Goal: Find specific page/section: Find specific page/section

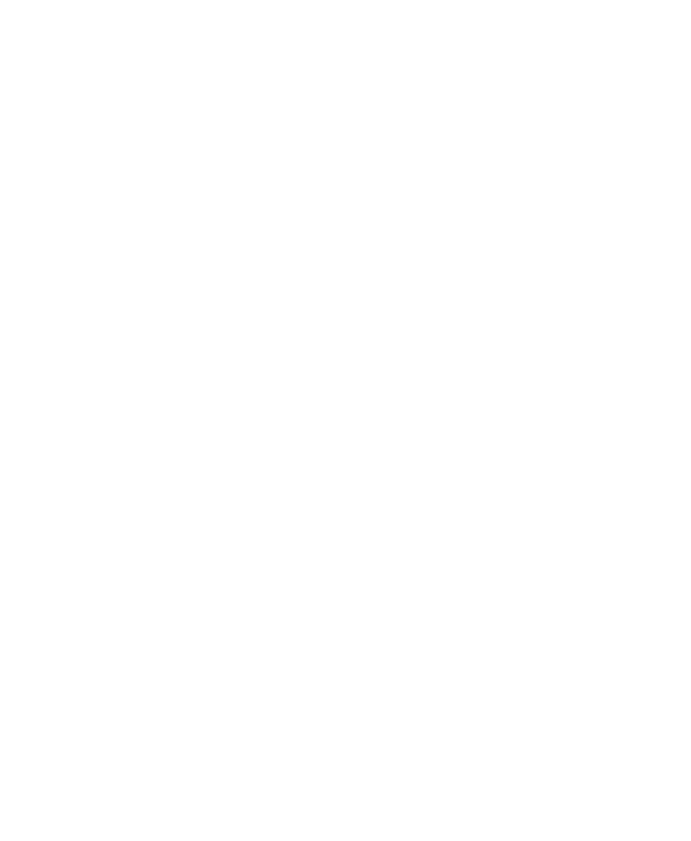
select select "Song"
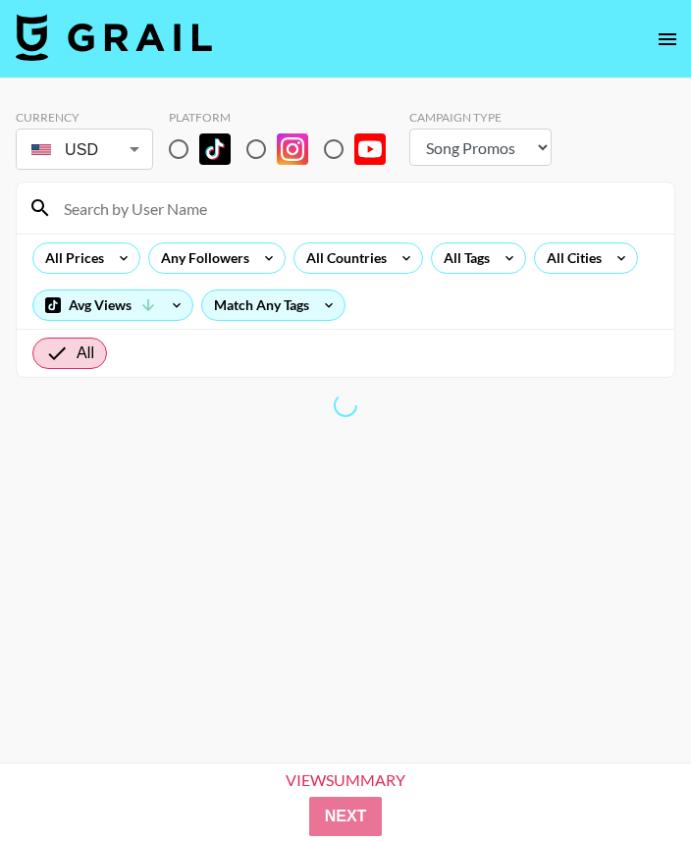
click at [178, 154] on input "radio" at bounding box center [178, 149] width 41 height 41
radio input "true"
click at [98, 152] on body "Currency USD USD ​ Platform Campaign Type Choose Type... Song Promos Brand Prom…" at bounding box center [345, 452] width 691 height 904
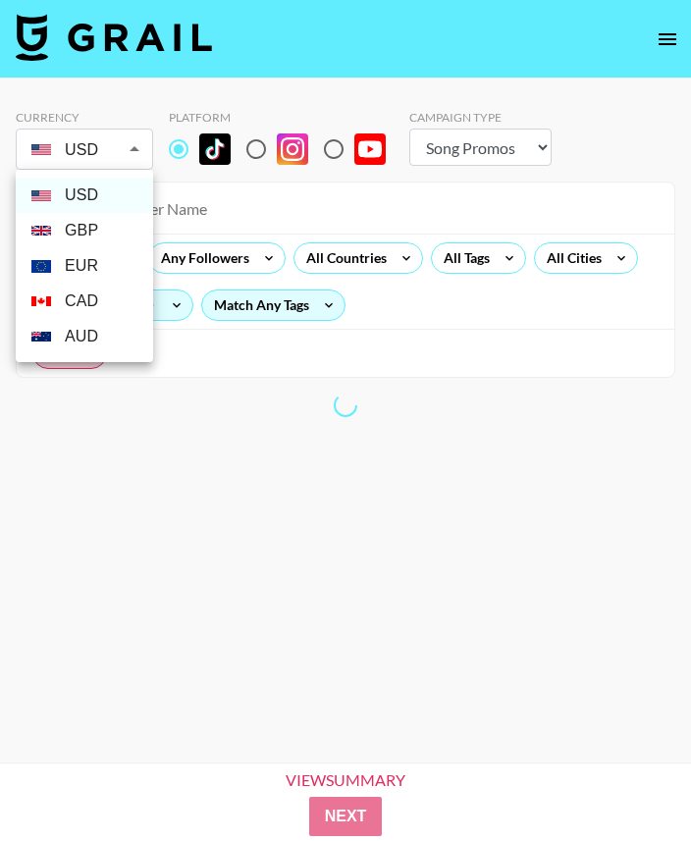
click at [197, 176] on div at bounding box center [345, 420] width 691 height 841
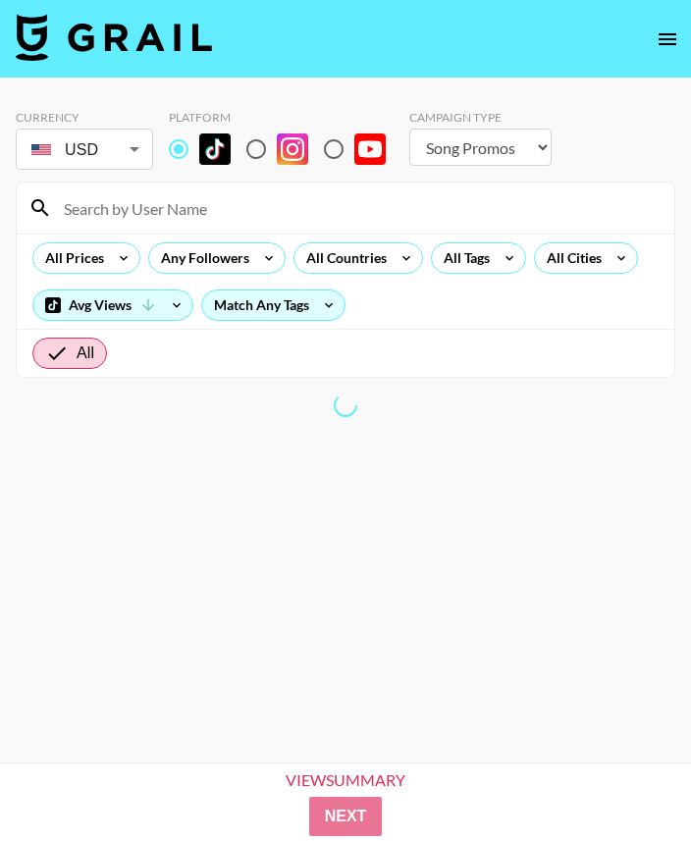
click at [107, 254] on li "AUD" at bounding box center [84, 264] width 103 height 20
click at [111, 247] on li "CAD" at bounding box center [84, 244] width 103 height 20
click at [123, 158] on div "USD GBP EUR CAD AUD" at bounding box center [345, 420] width 691 height 841
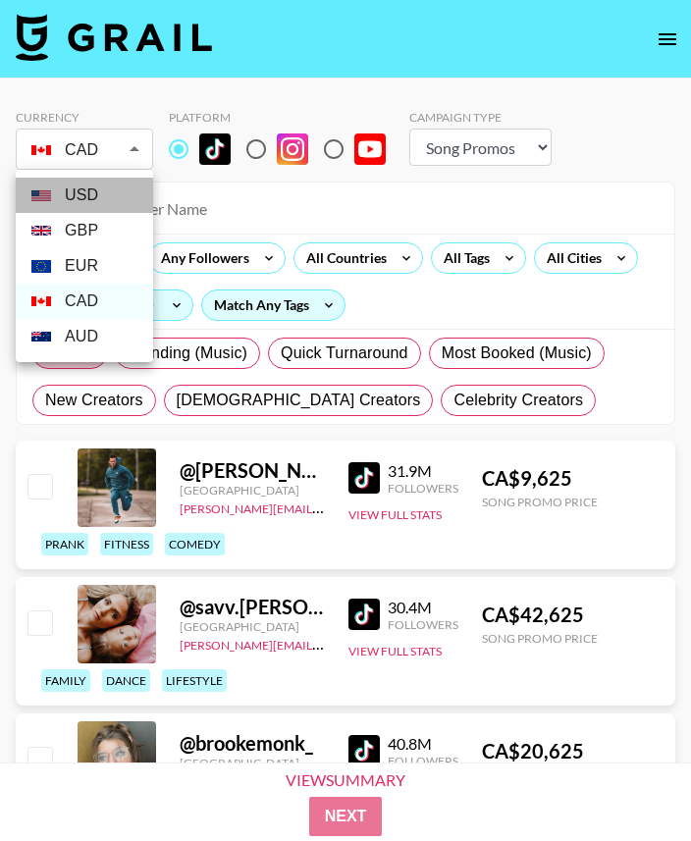
click at [108, 202] on li "USD" at bounding box center [84, 195] width 137 height 35
type input "USD"
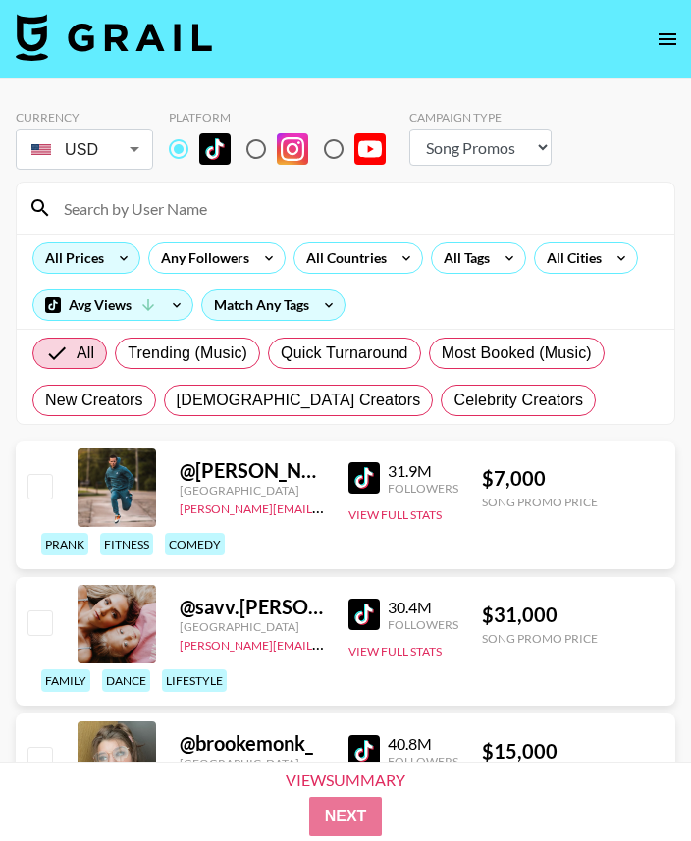
click at [117, 254] on icon at bounding box center [123, 257] width 31 height 29
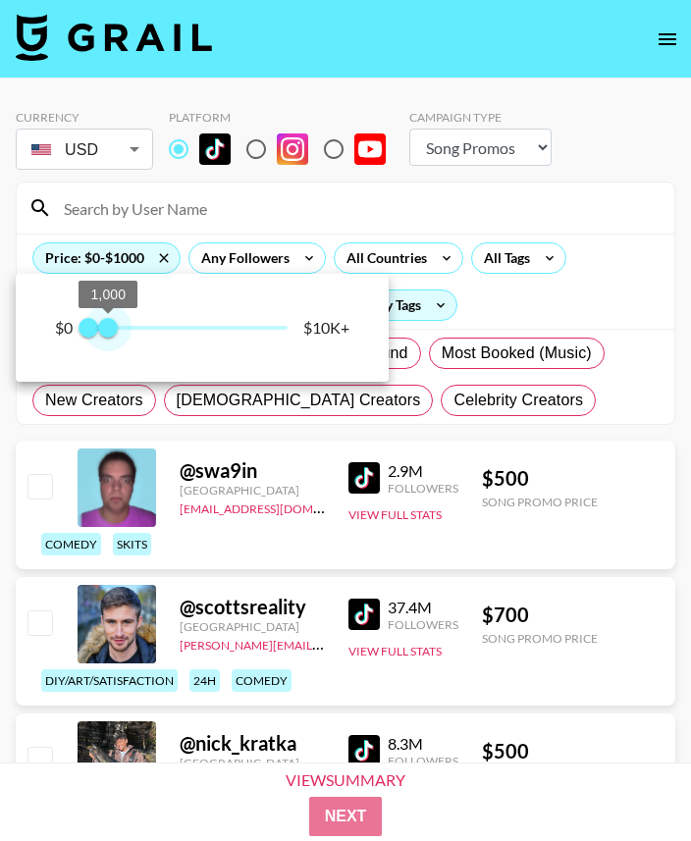
type input "750"
drag, startPoint x: 282, startPoint y: 330, endPoint x: 106, endPoint y: 329, distance: 175.7
click at [106, 329] on span "750" at bounding box center [103, 328] width 20 height 20
click at [496, 222] on div at bounding box center [345, 420] width 691 height 841
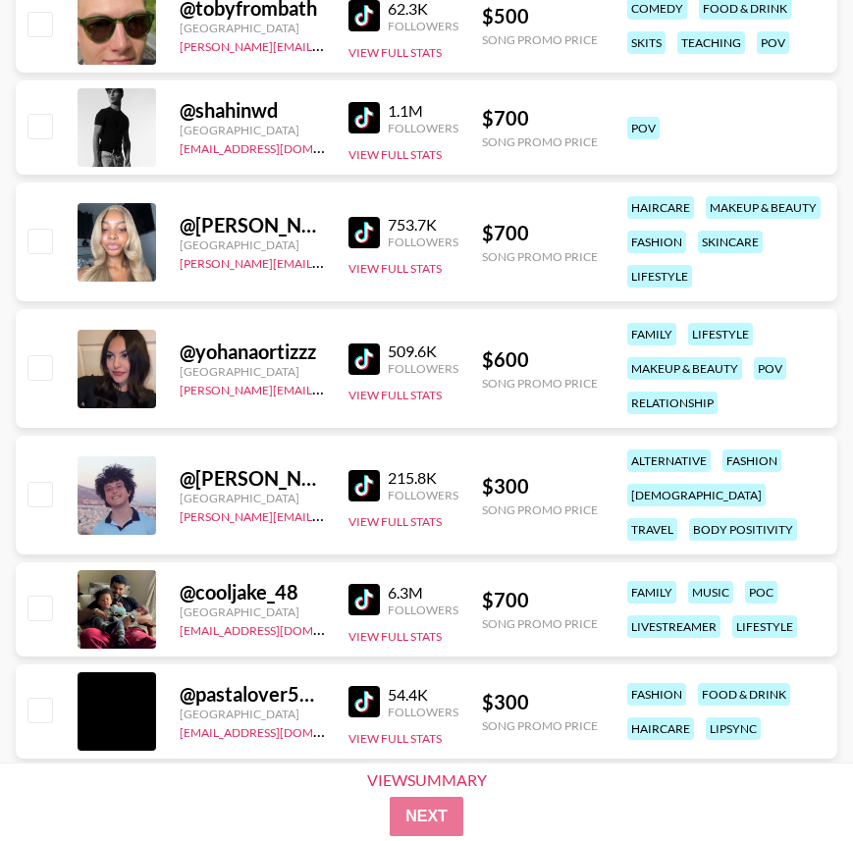
scroll to position [3254, 0]
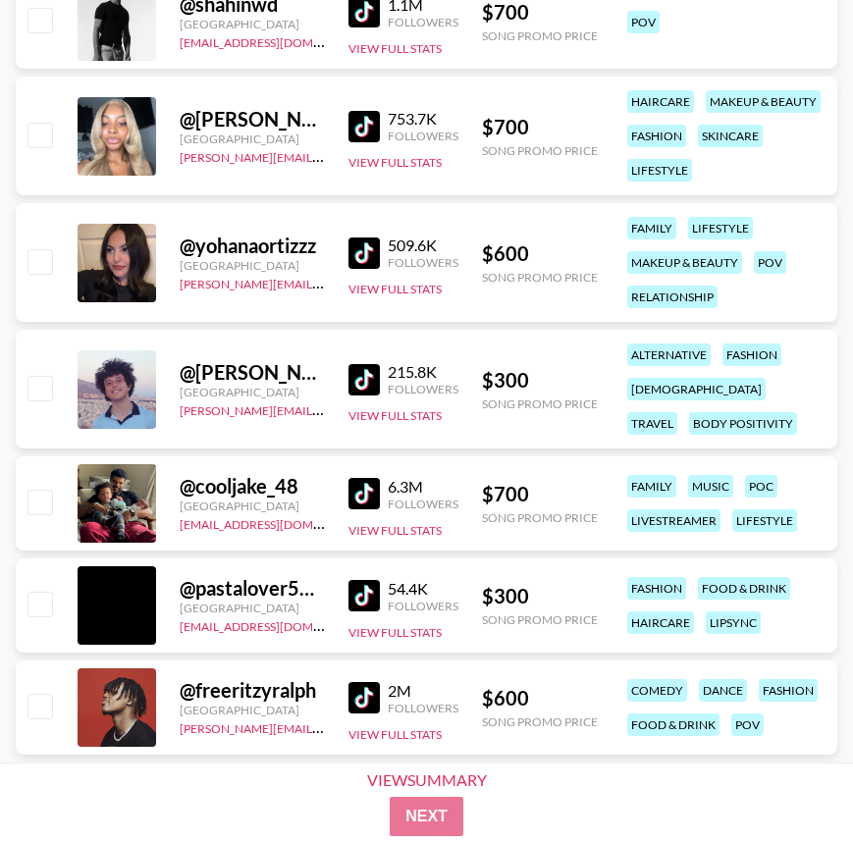
click at [362, 248] on img at bounding box center [363, 253] width 31 height 31
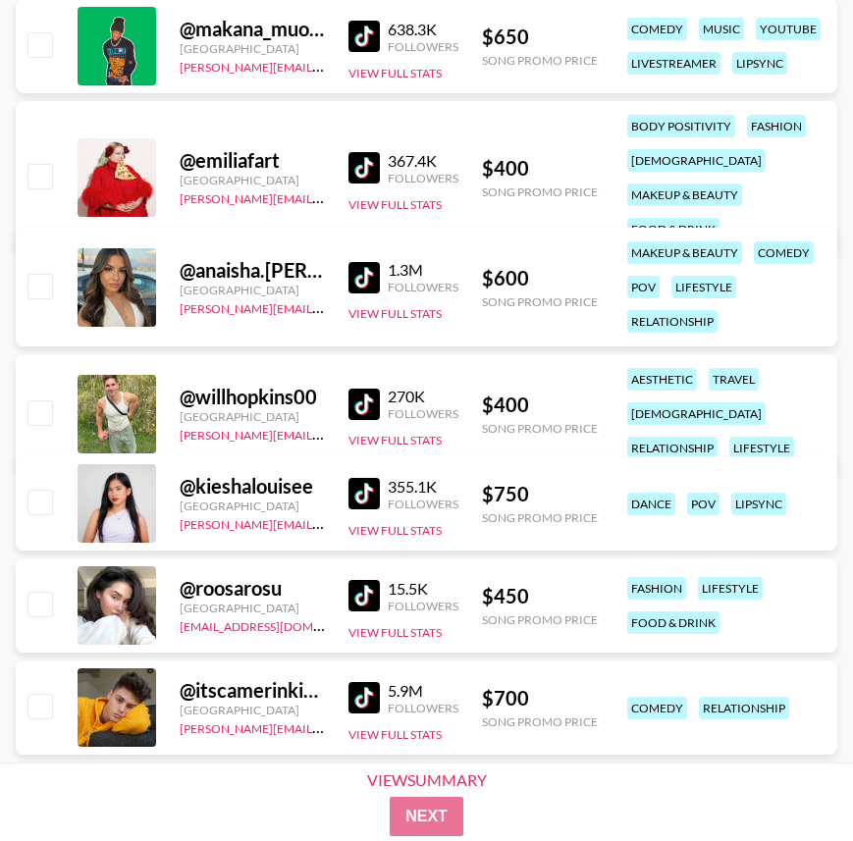
scroll to position [18776, 0]
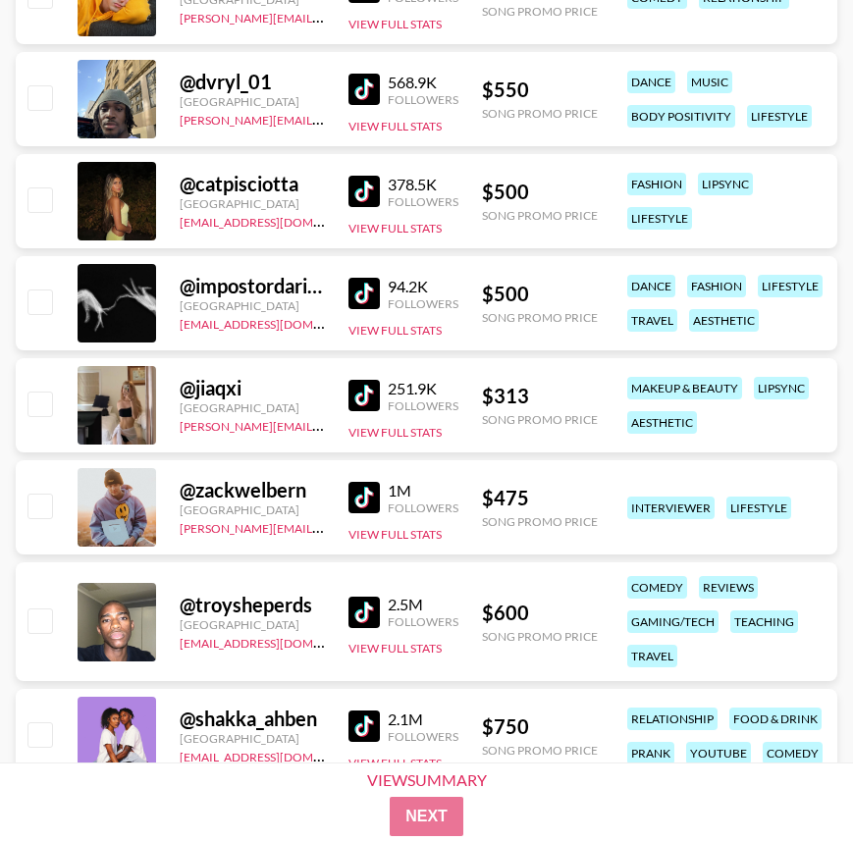
click at [344, 190] on div "@ catpisciotta [GEOGRAPHIC_DATA] [EMAIL_ADDRESS][DOMAIN_NAME] 378.5K Followers …" at bounding box center [427, 201] width 822 height 94
click at [359, 196] on img at bounding box center [363, 191] width 31 height 31
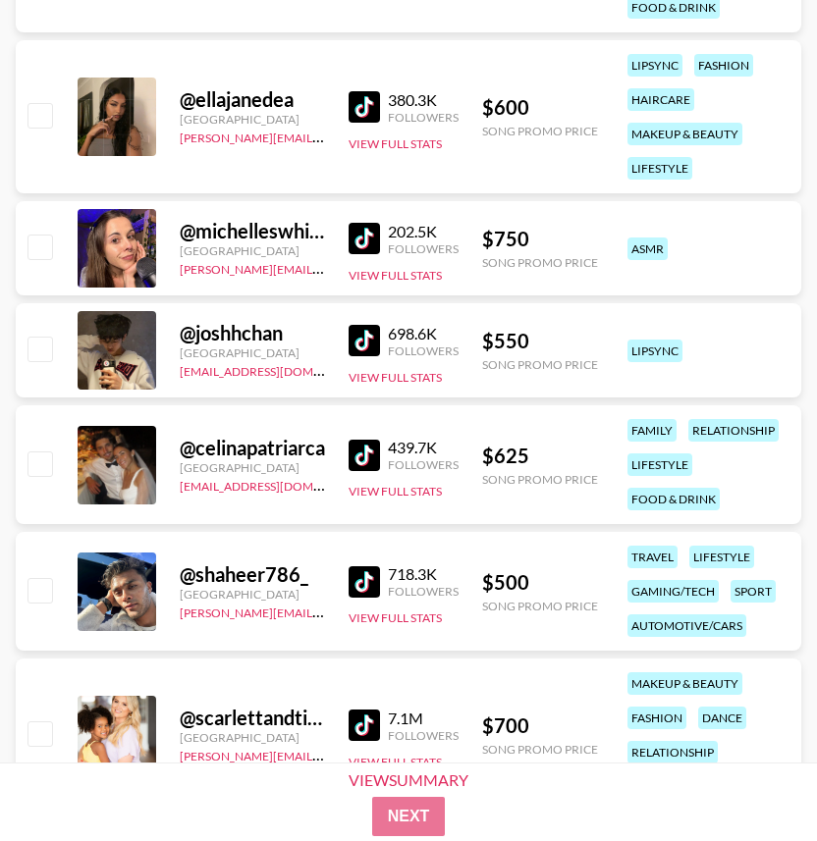
scroll to position [21583, 0]
